Goal: Task Accomplishment & Management: Manage account settings

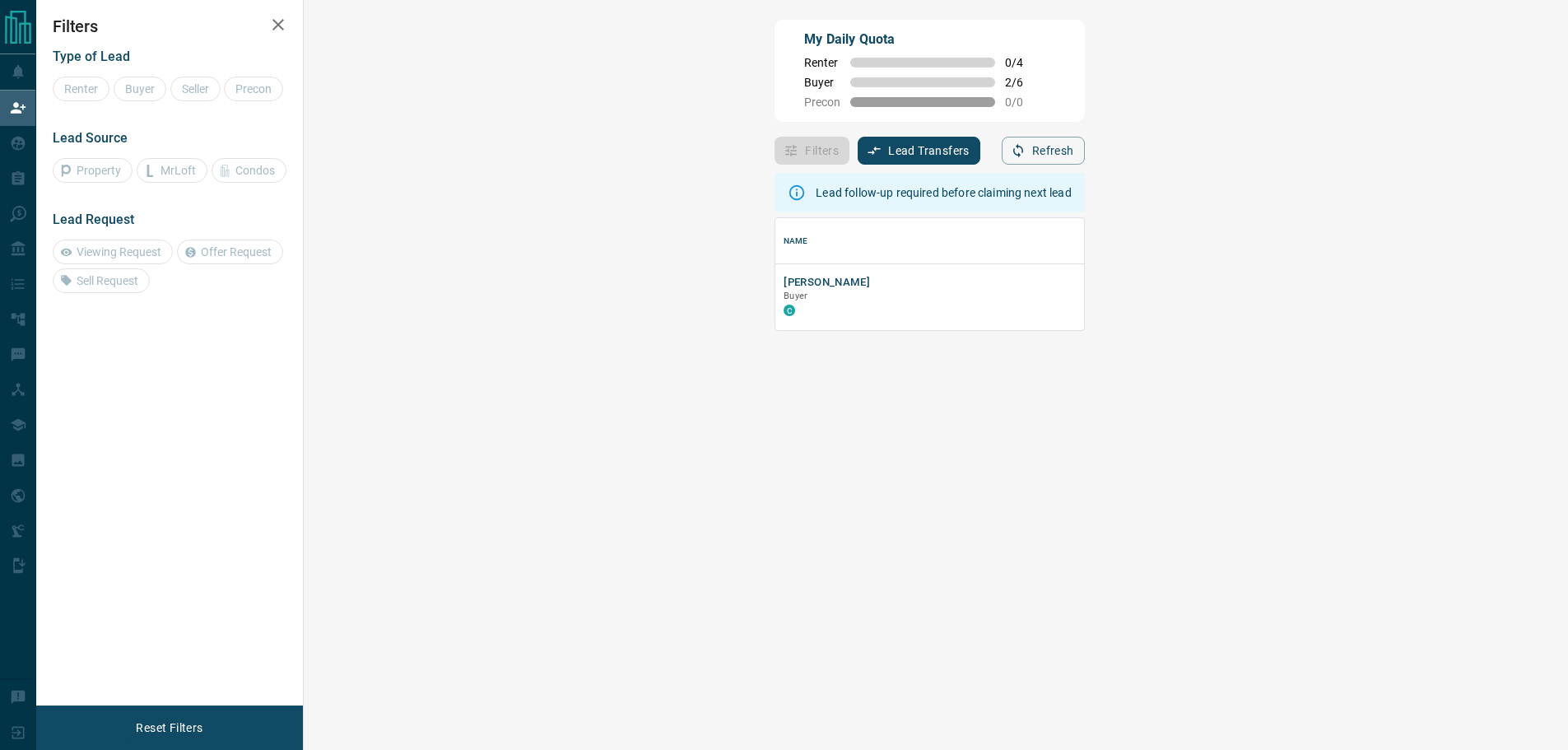
scroll to position [100, 1217]
click at [271, 19] on icon "button" at bounding box center [278, 24] width 20 height 20
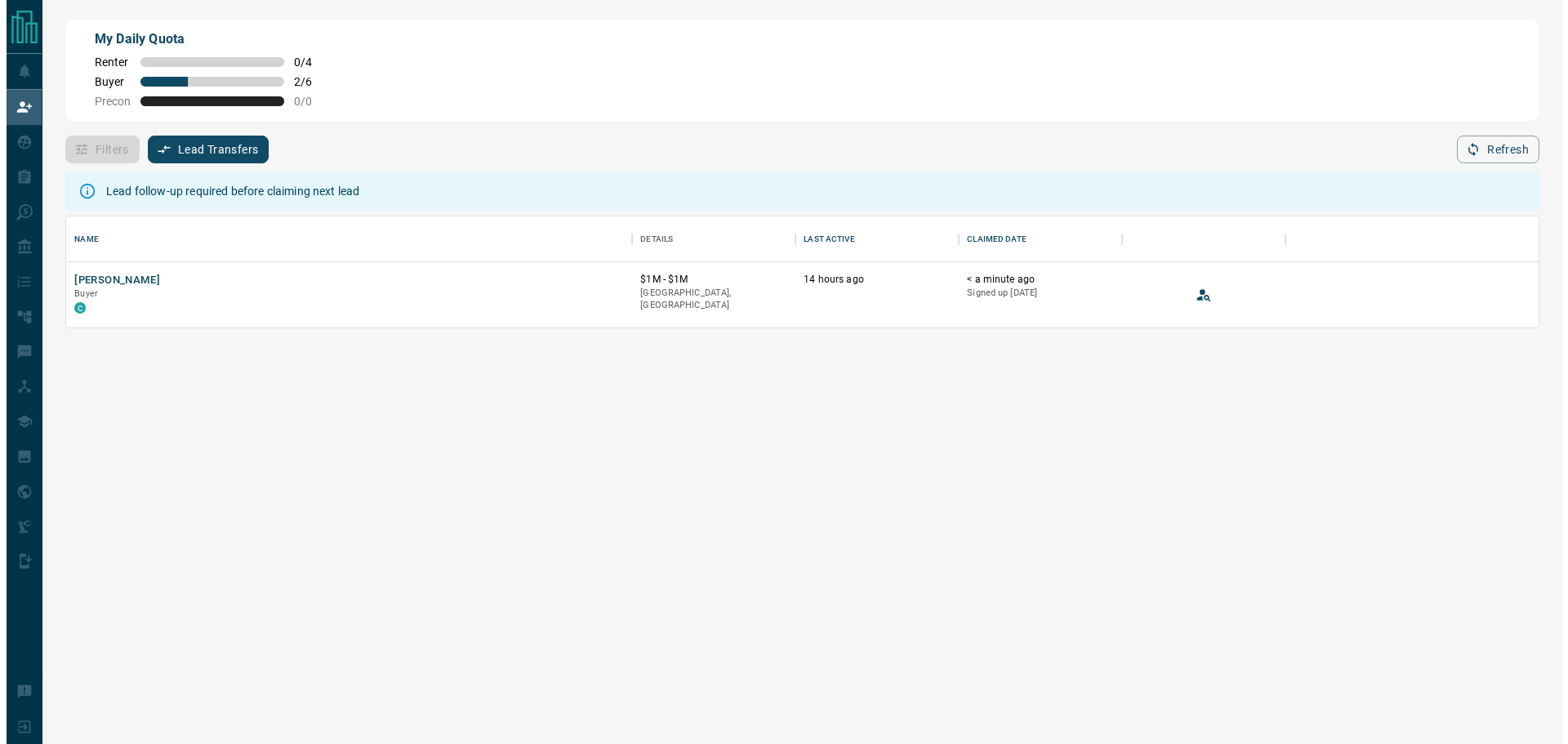
scroll to position [99, 1460]
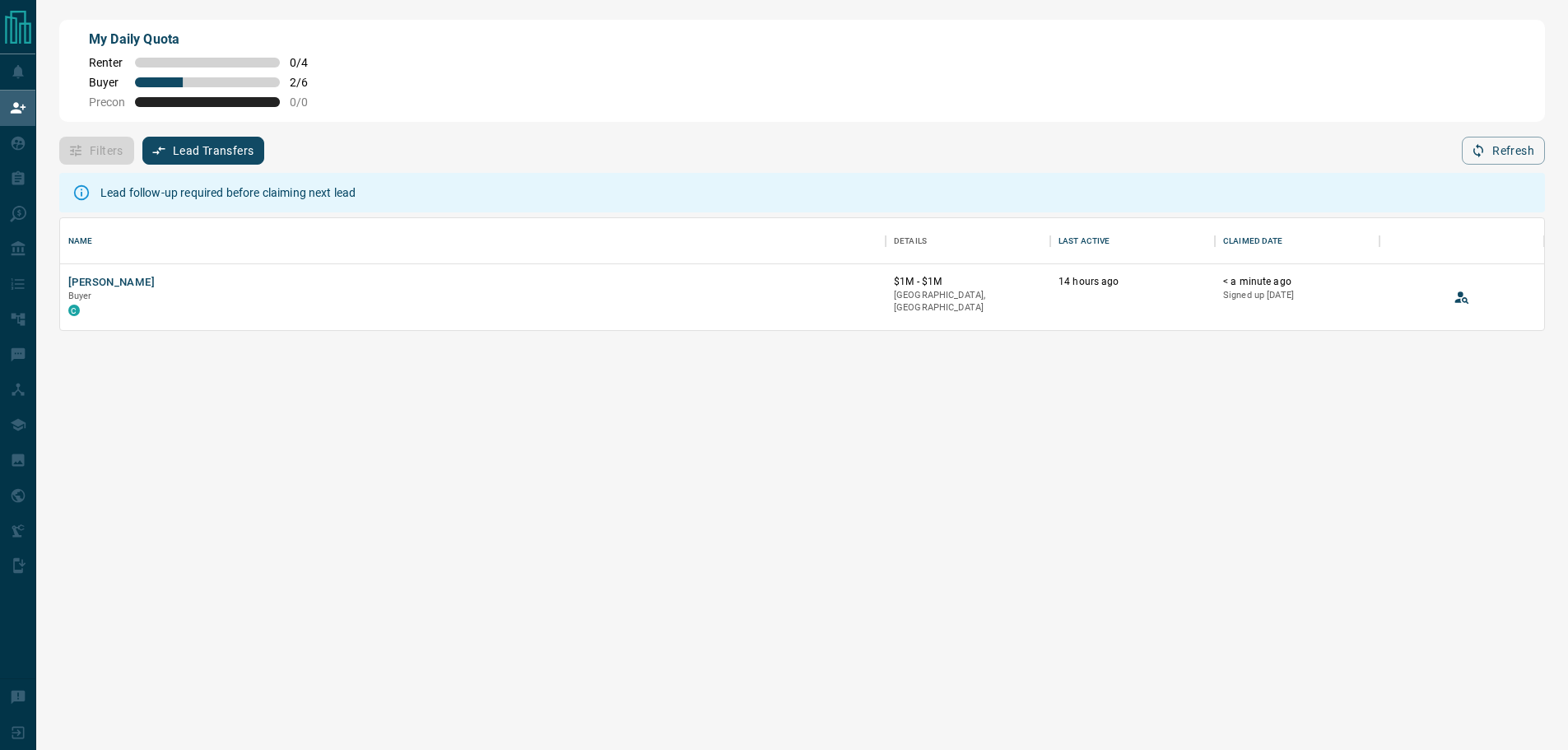
click at [412, 35] on div "My Daily Quota Renter 0 / 4 Buyer 2 / 6 Precon 0 / 0" at bounding box center [802, 71] width 1486 height 102
click at [200, 152] on button "Lead Transfers" at bounding box center [204, 150] width 122 height 28
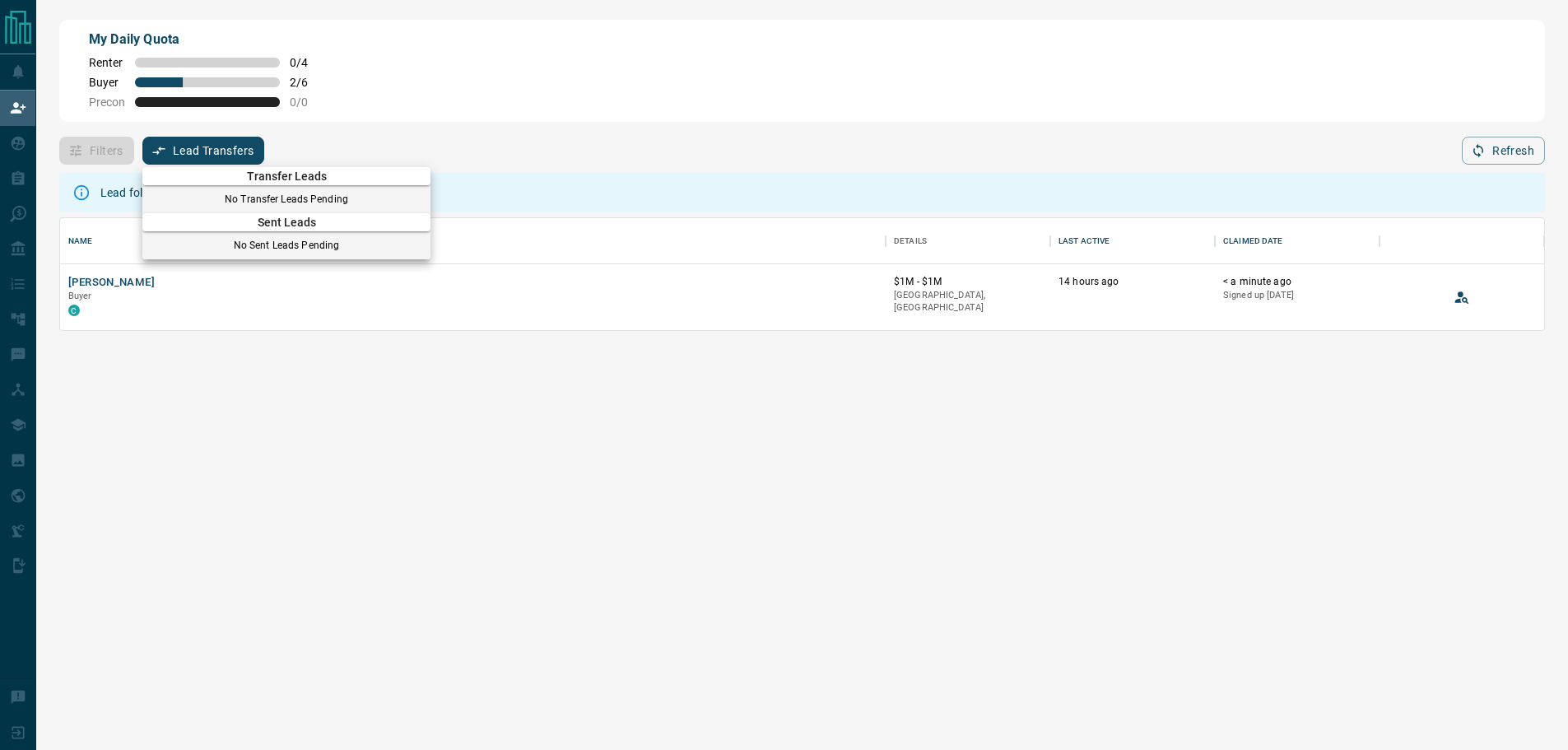
drag, startPoint x: 514, startPoint y: 95, endPoint x: 559, endPoint y: 95, distance: 45.0
click at [519, 95] on div at bounding box center [784, 375] width 1568 height 750
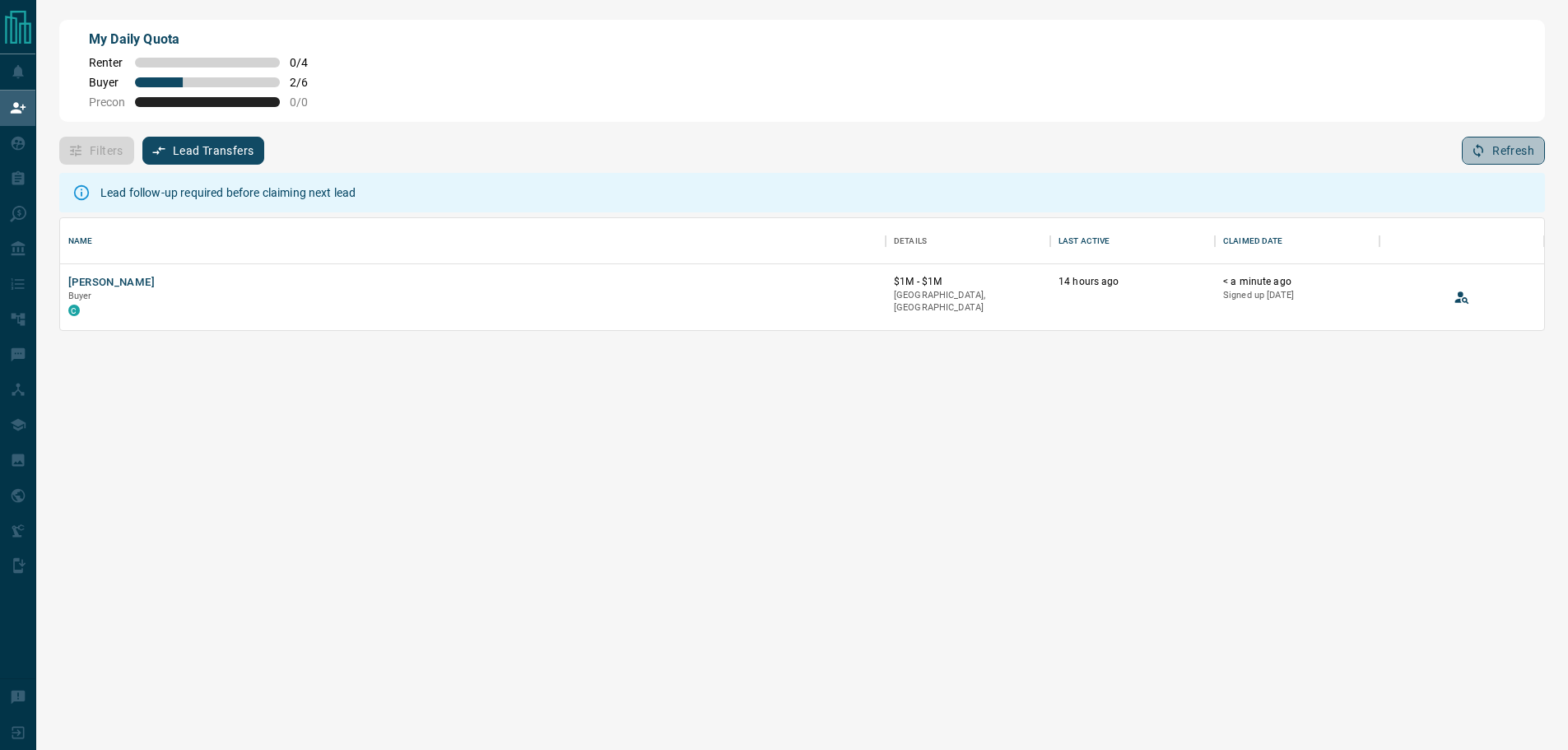
click at [1495, 149] on button "Refresh" at bounding box center [1502, 150] width 83 height 28
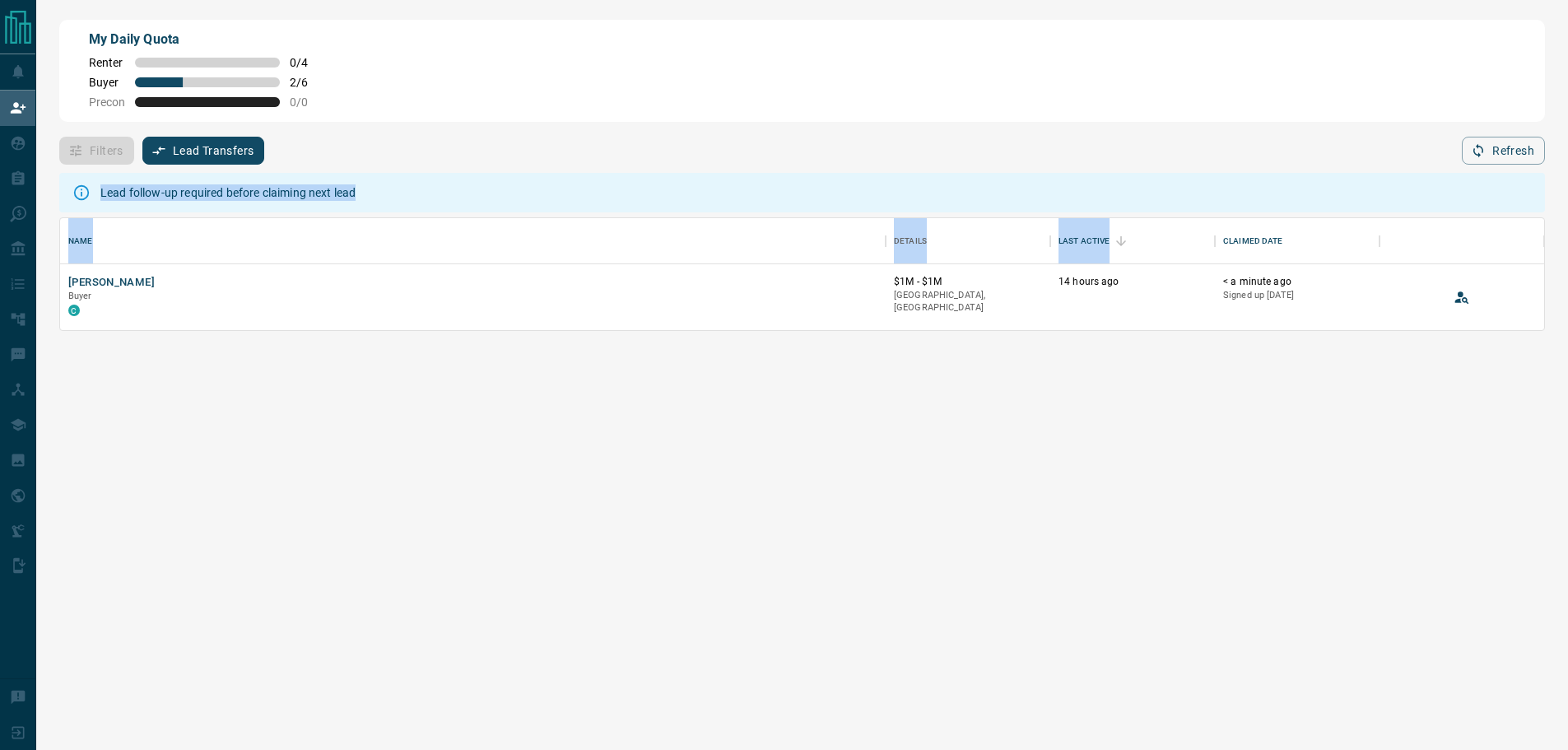
drag, startPoint x: 761, startPoint y: 163, endPoint x: 1204, endPoint y: 260, distance: 453.5
click at [1204, 260] on div "My Daily Quota Renter 0 / 4 Buyer 2 / 6 Precon 0 / 0 Filters Lead Transfers 0 R…" at bounding box center [801, 316] width 1492 height 600
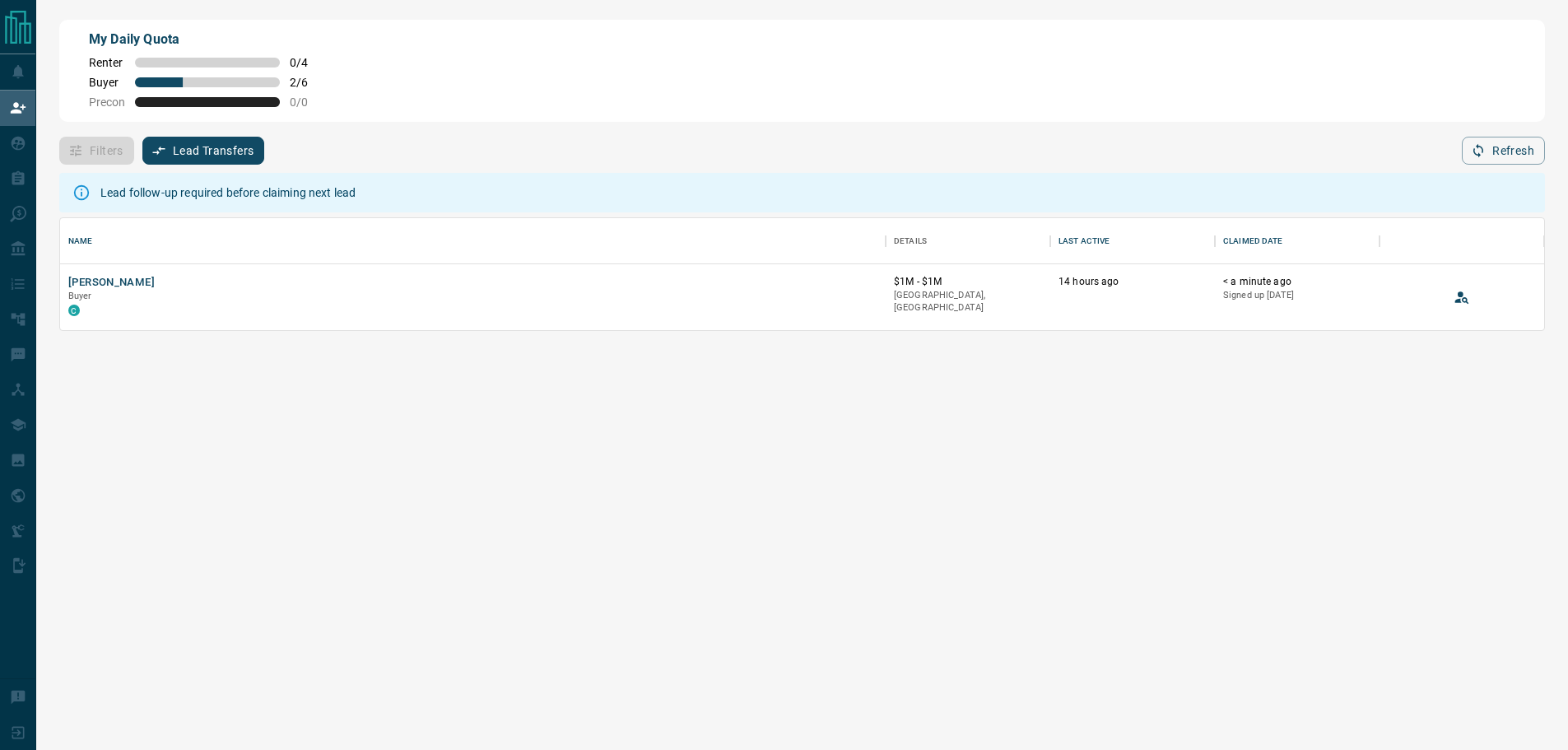
click at [1371, 361] on div "Lead follow-up required before claiming next lead Name Details Last Active Clai…" at bounding box center [802, 456] width 1486 height 584
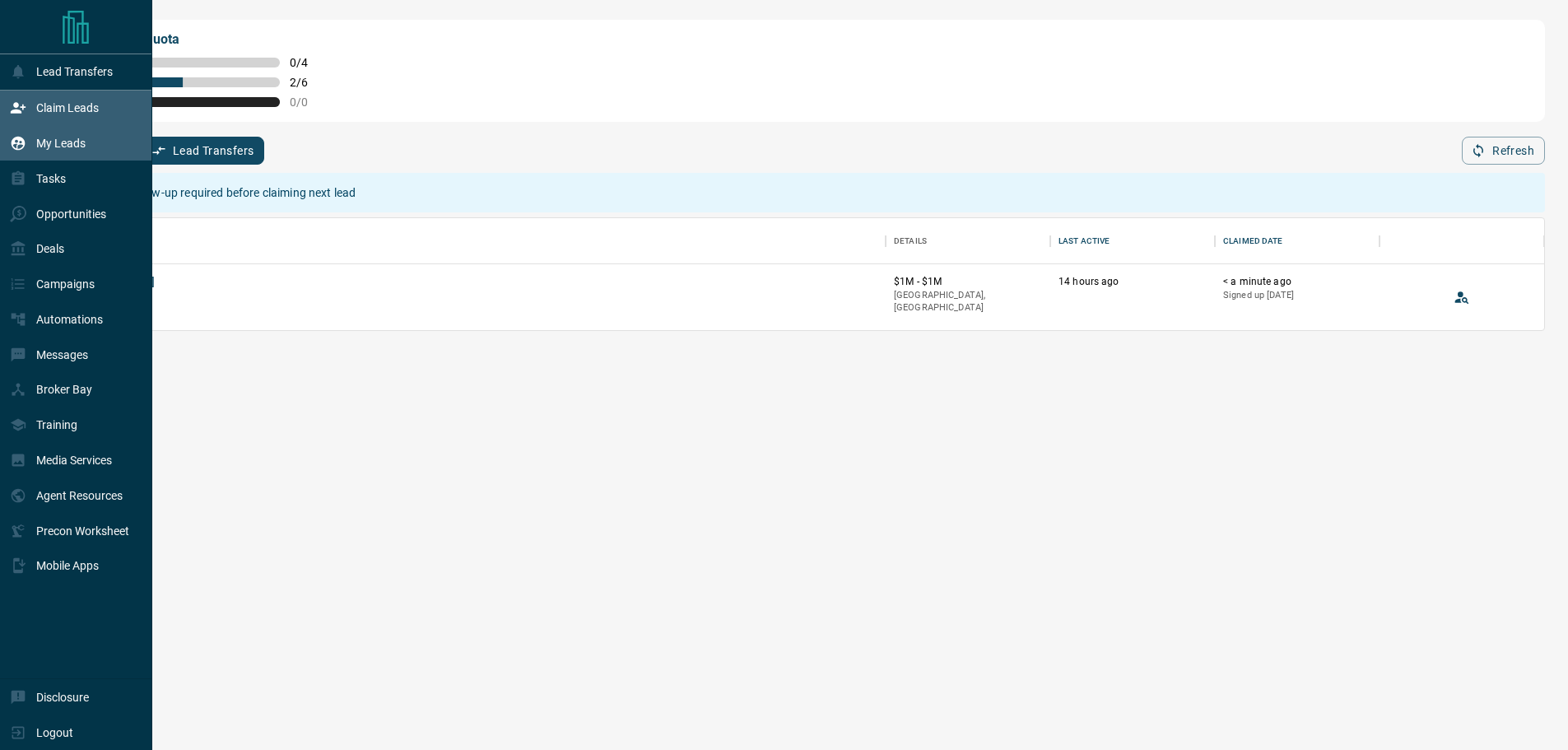
click at [68, 138] on p "My Leads" at bounding box center [60, 142] width 49 height 13
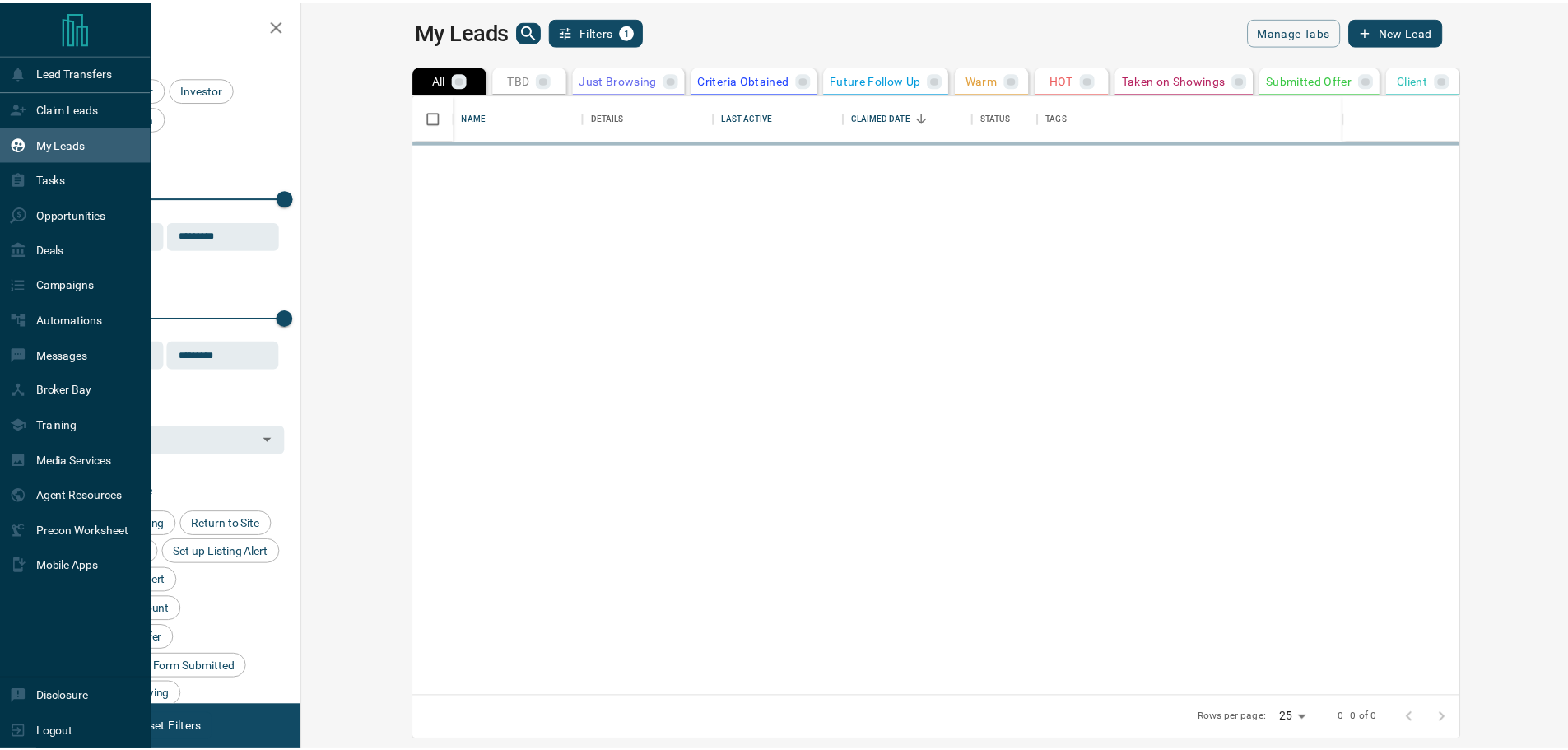
scroll to position [590, 1257]
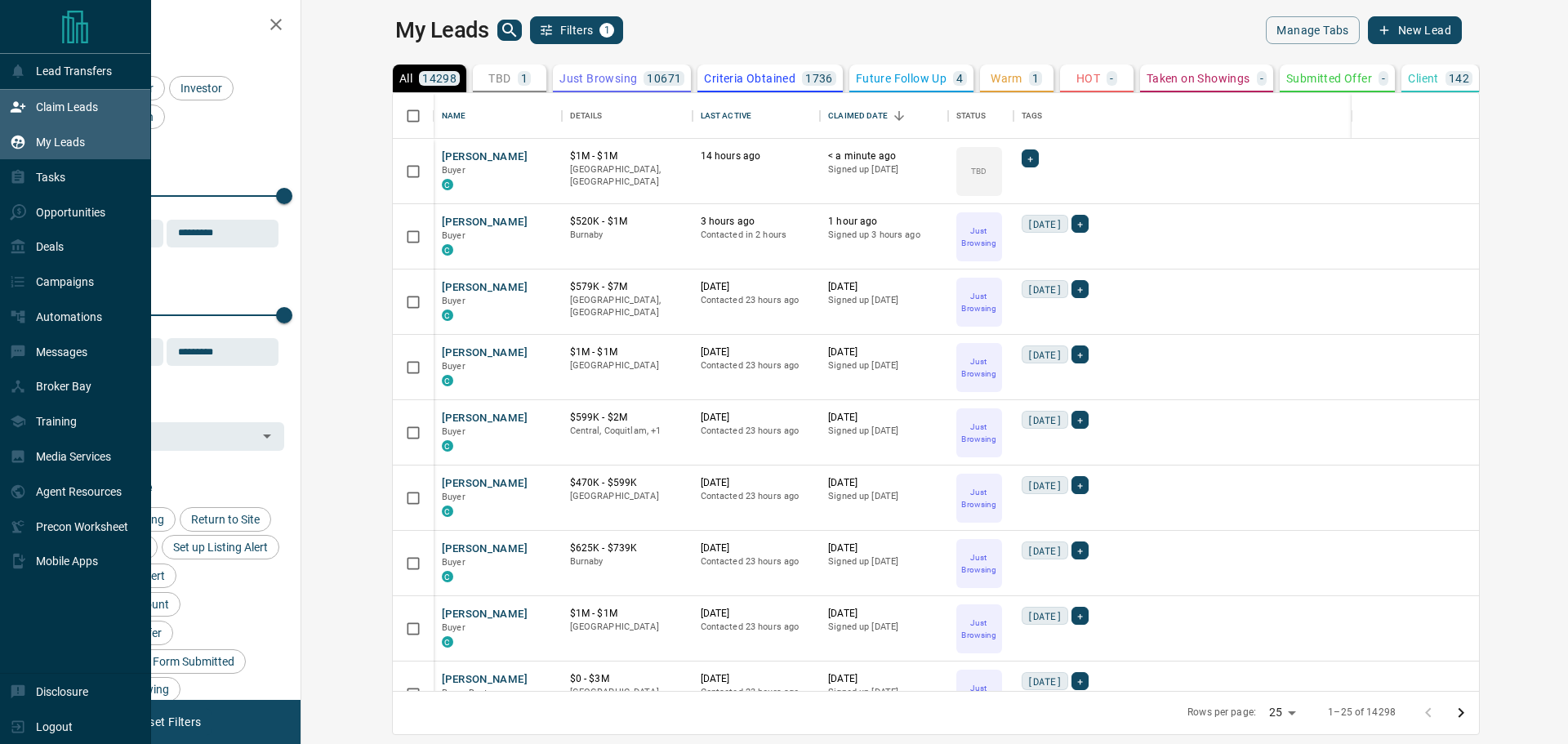
click at [78, 110] on p "Claim Leads" at bounding box center [67, 107] width 62 height 13
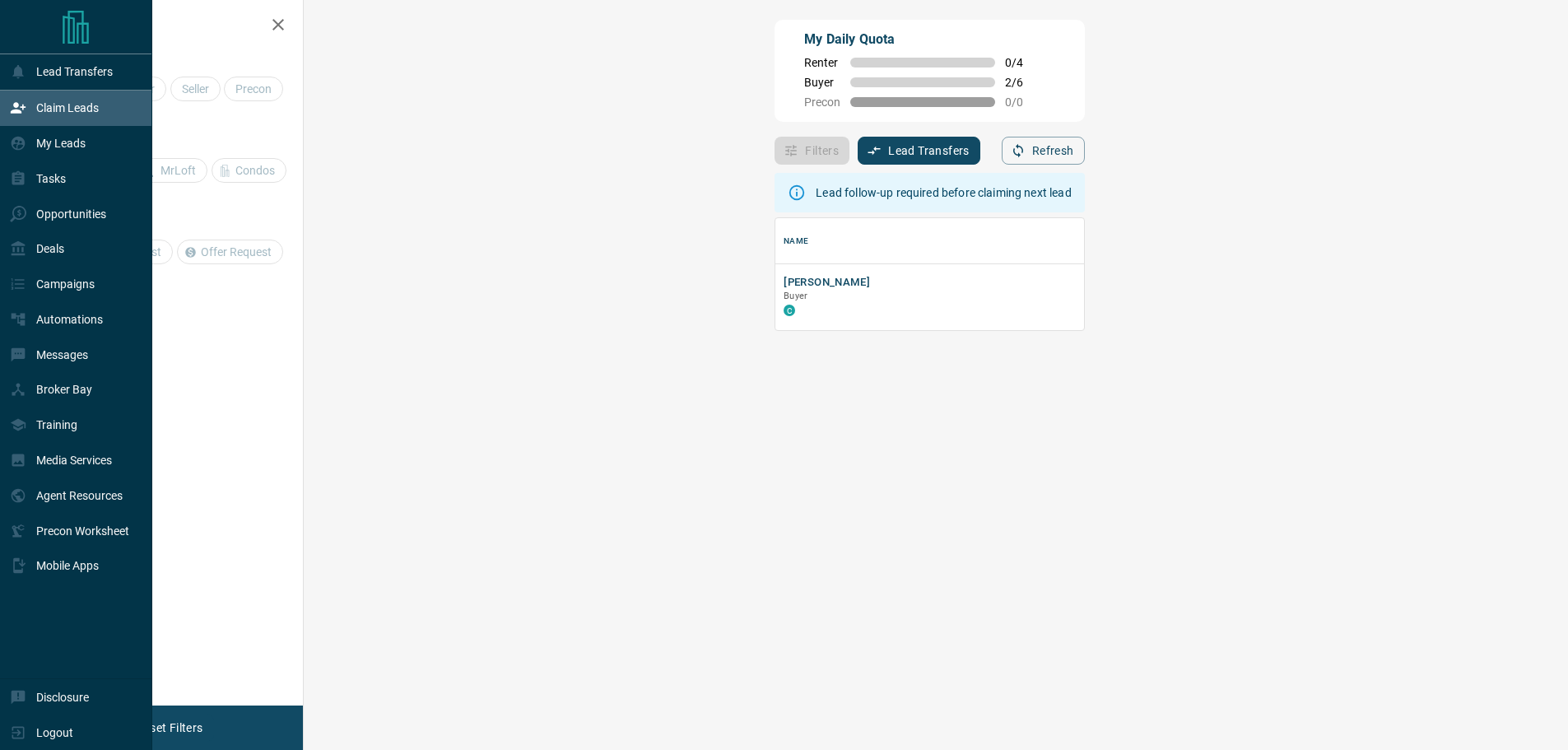
scroll to position [100, 1217]
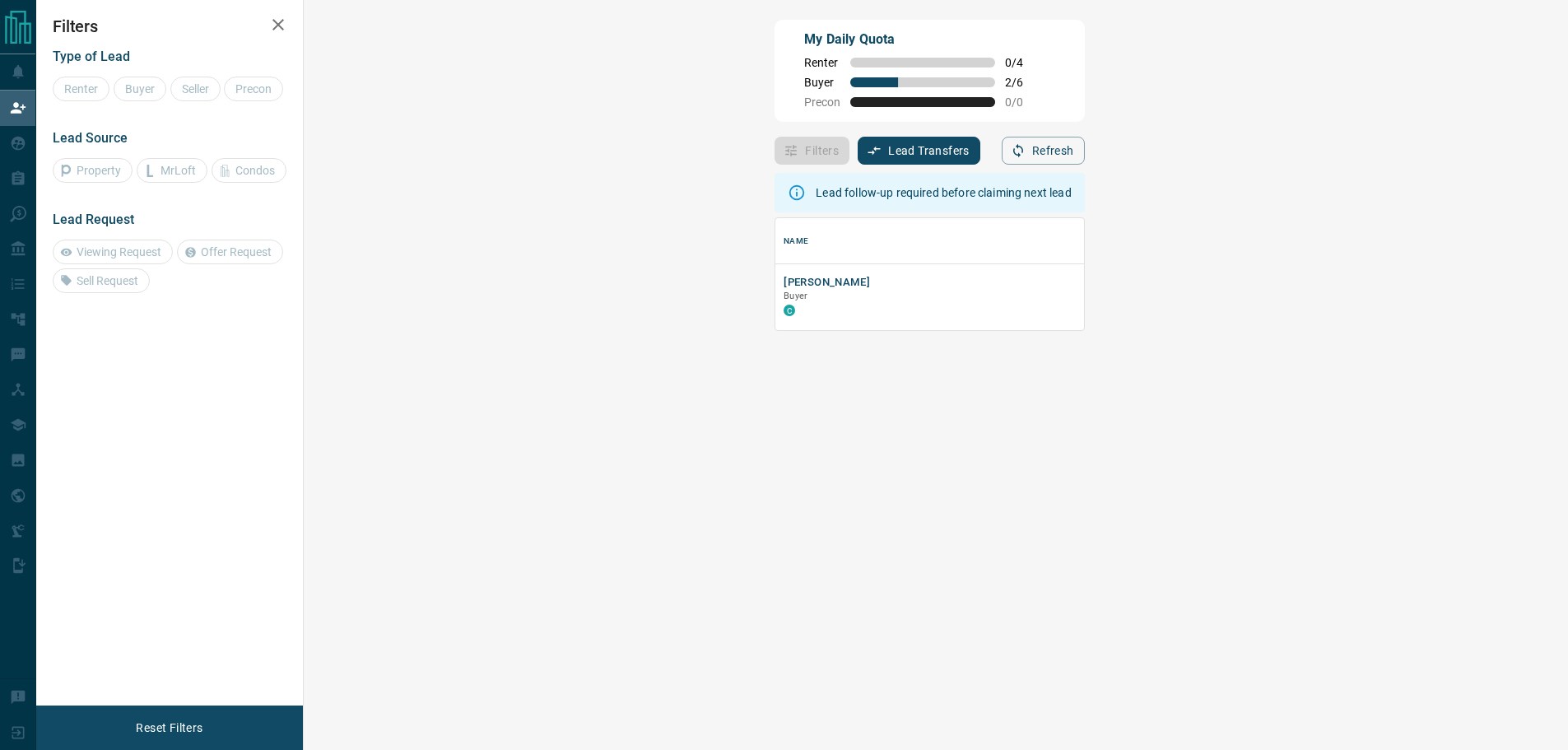
click at [82, 87] on div "Renter Buyer Seller Precon" at bounding box center [169, 89] width 233 height 24
click at [108, 260] on div "Viewing Request Offer Request Sell Request" at bounding box center [169, 266] width 233 height 53
click at [281, 24] on icon "button" at bounding box center [278, 24] width 20 height 20
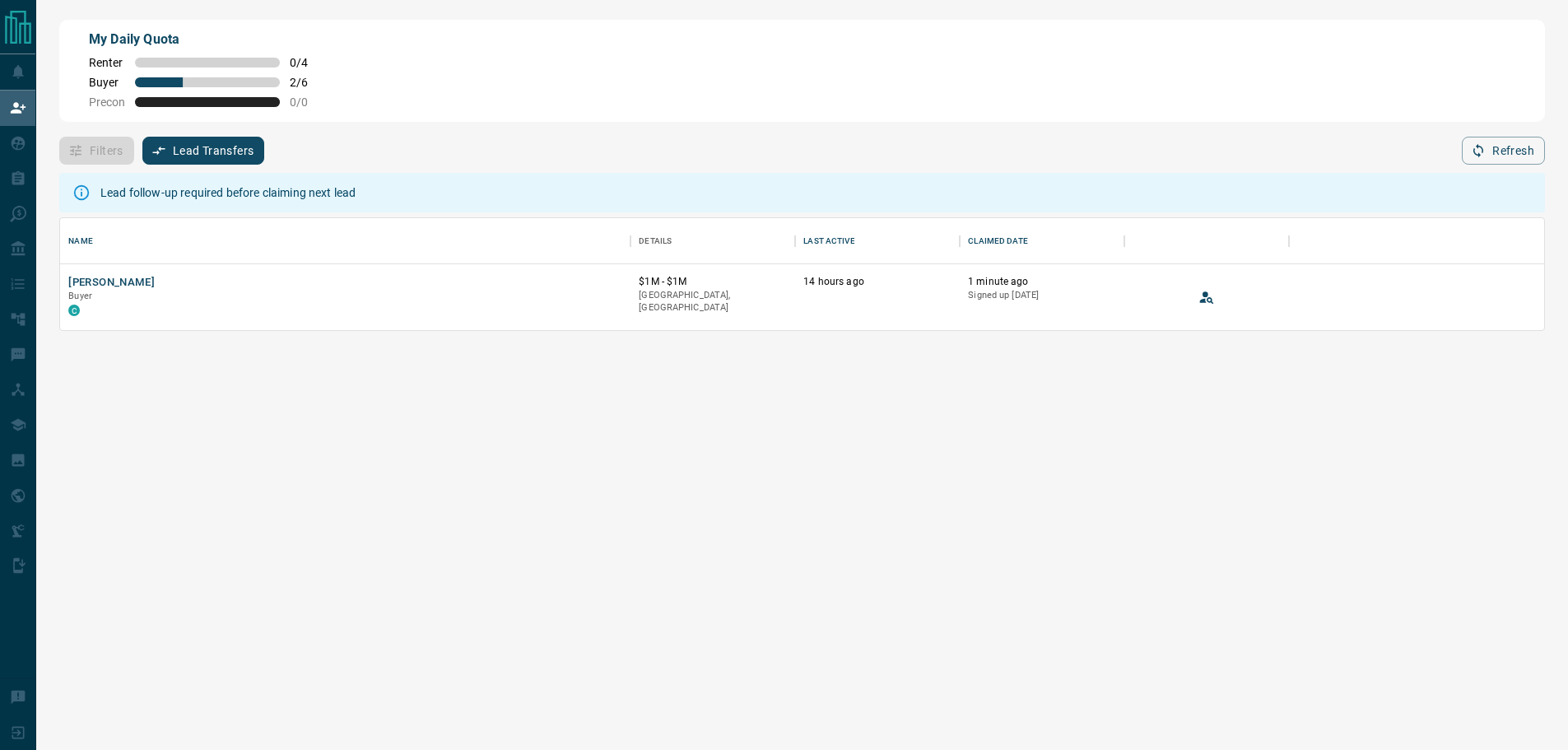
scroll to position [100, 1472]
